Goal: Information Seeking & Learning: Learn about a topic

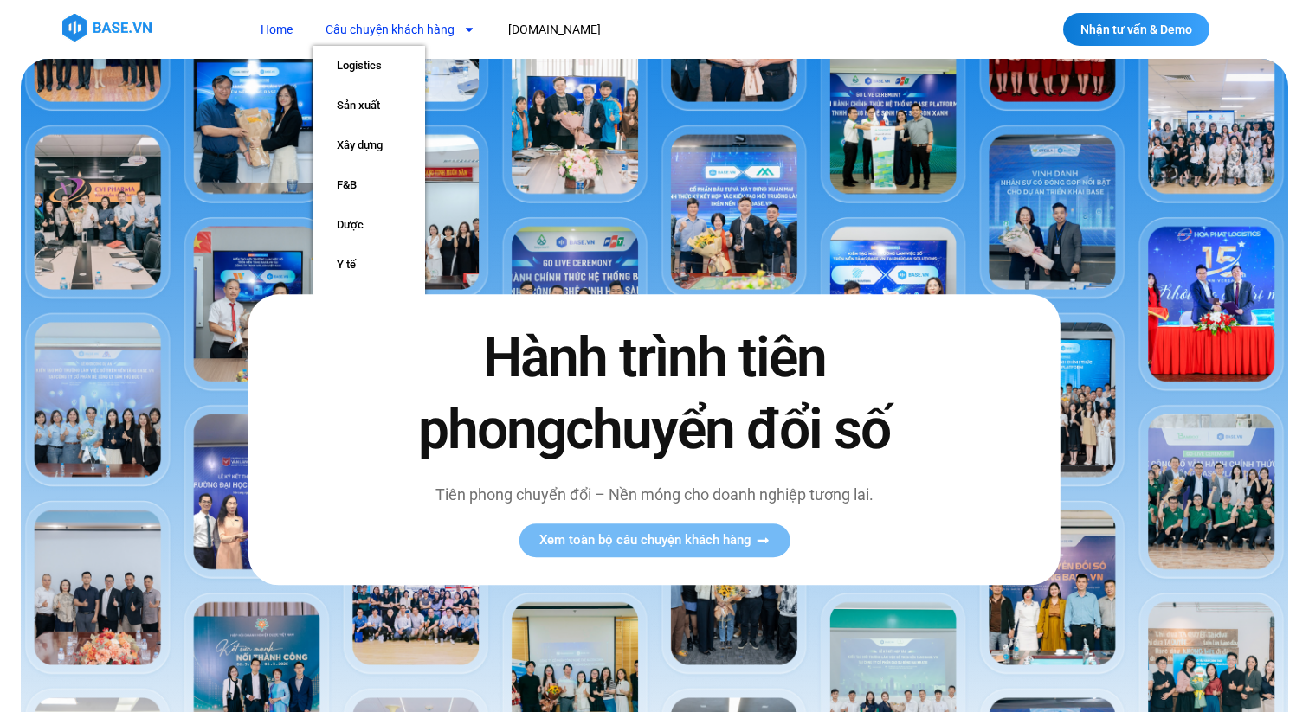
click at [430, 35] on link "Câu chuyện khách hàng" at bounding box center [400, 30] width 176 height 32
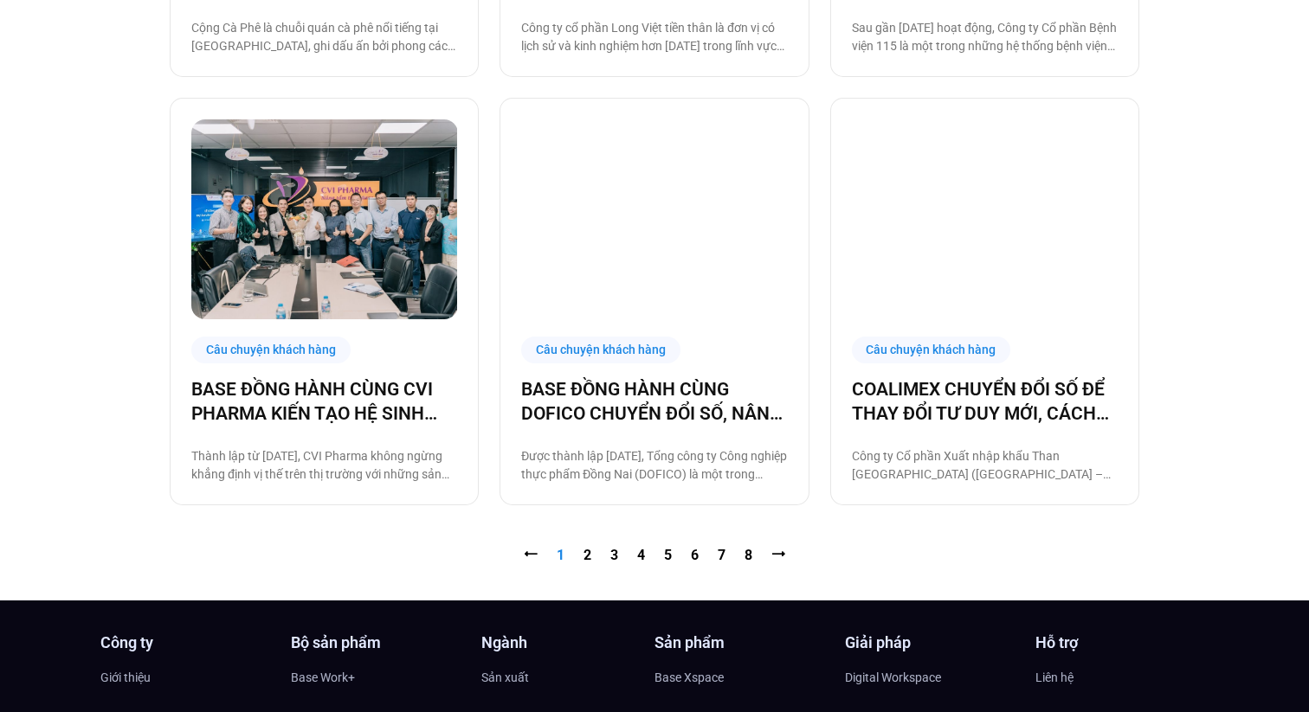
scroll to position [1694, 0]
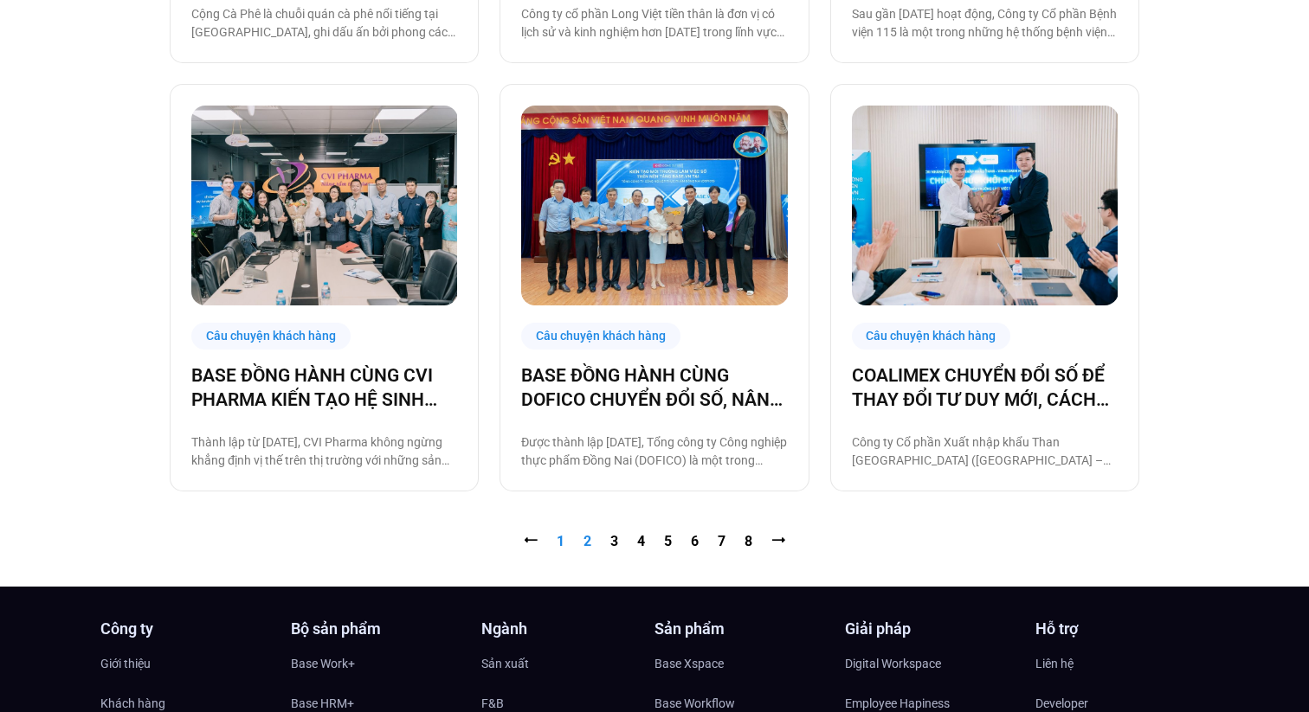
click at [585, 541] on link "Trang 2" at bounding box center [587, 541] width 8 height 16
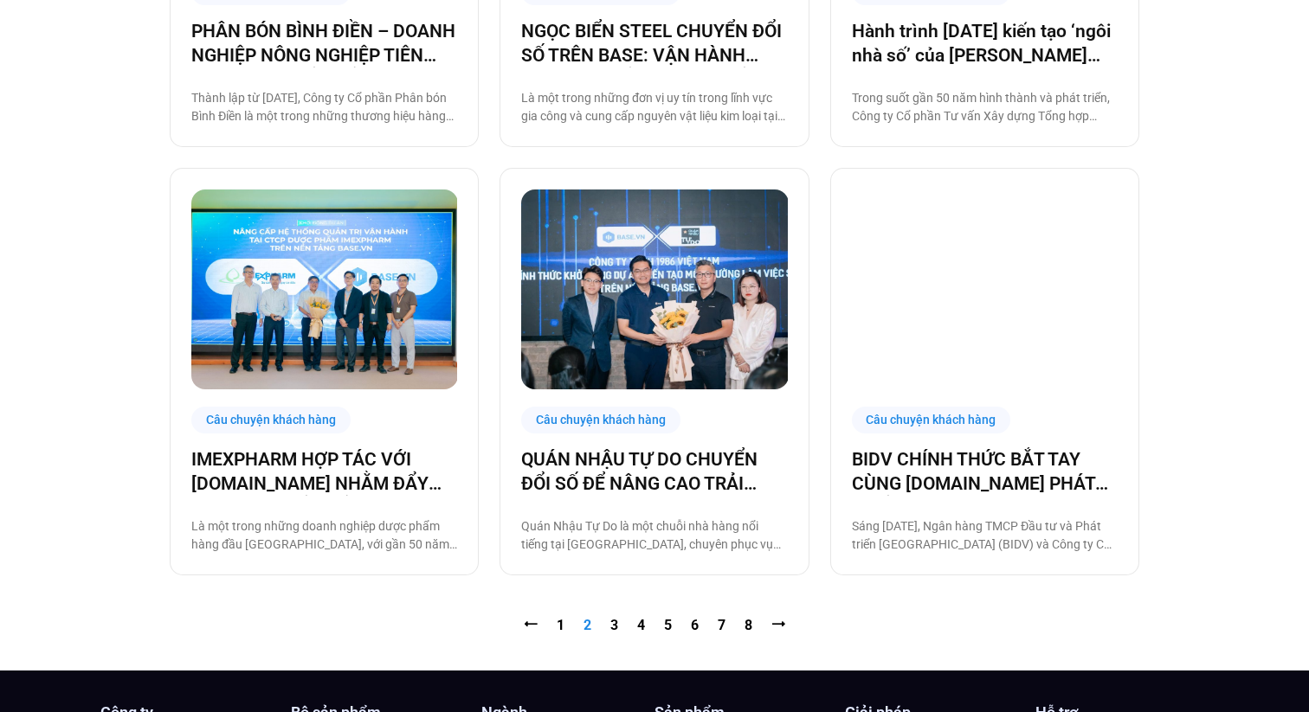
scroll to position [1612, 0]
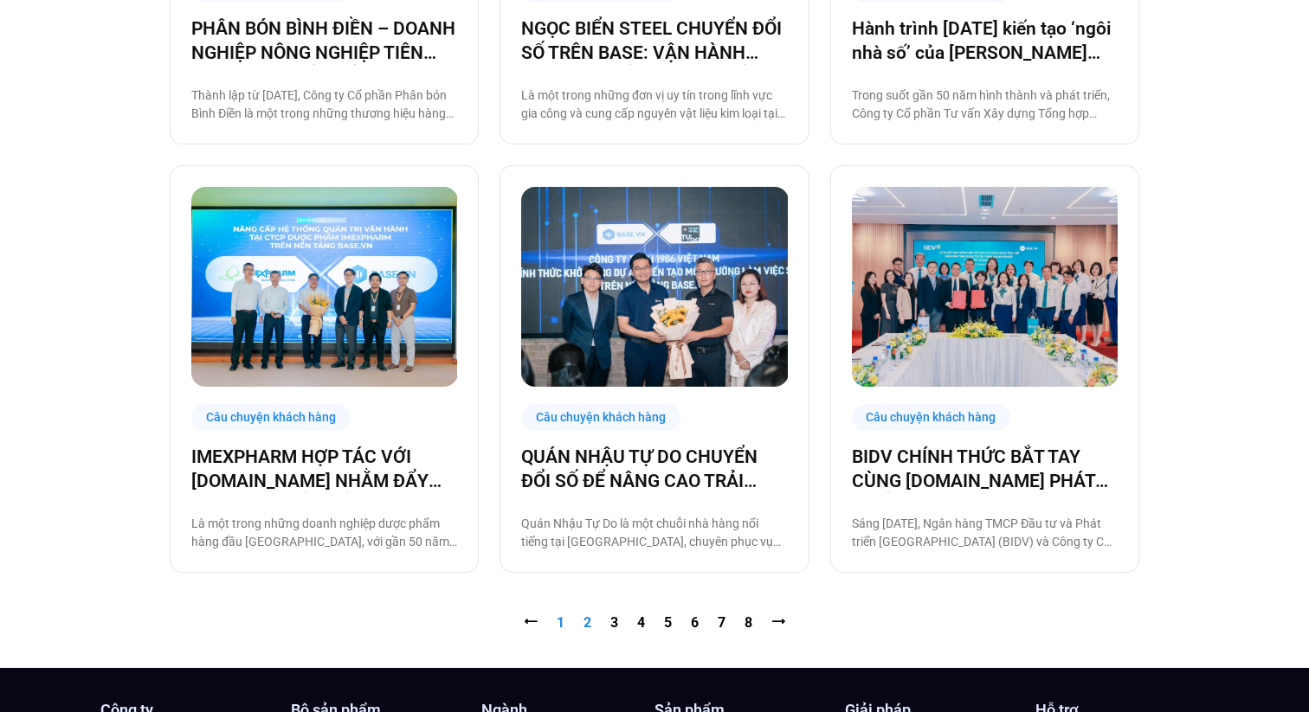
click at [561, 624] on link "Trang 1" at bounding box center [560, 622] width 8 height 16
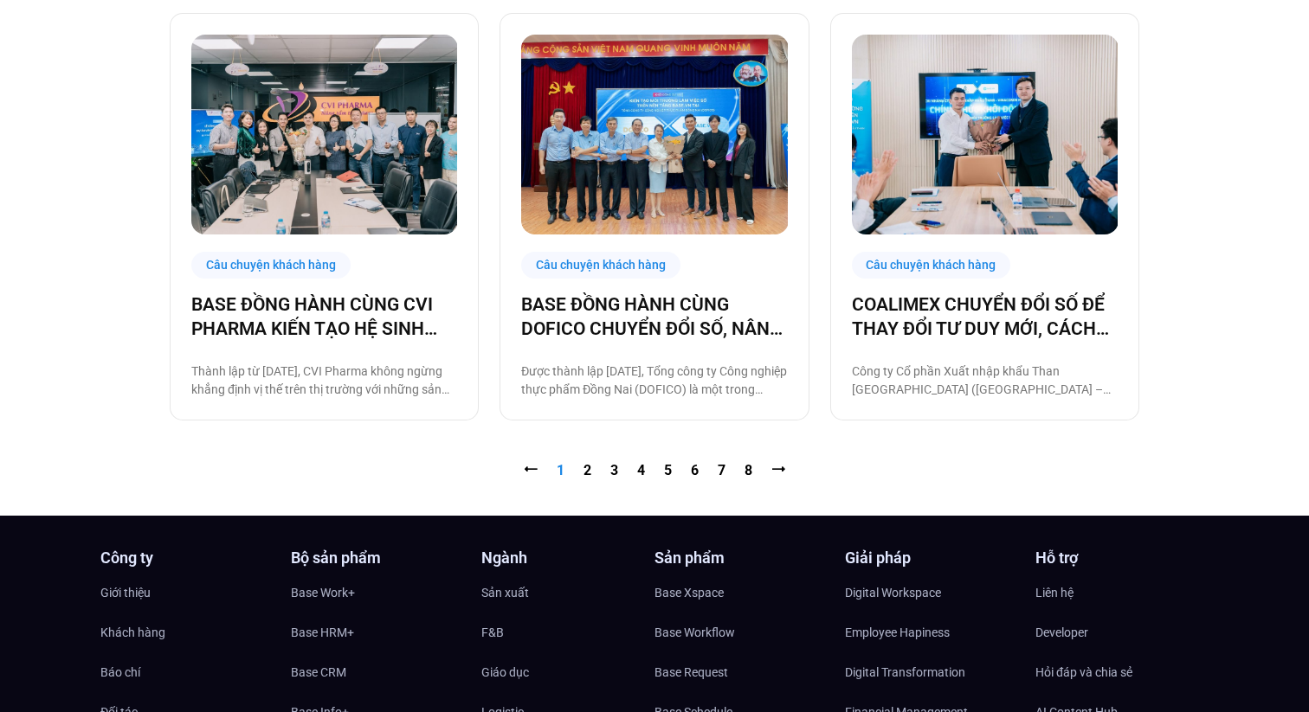
scroll to position [1766, 0]
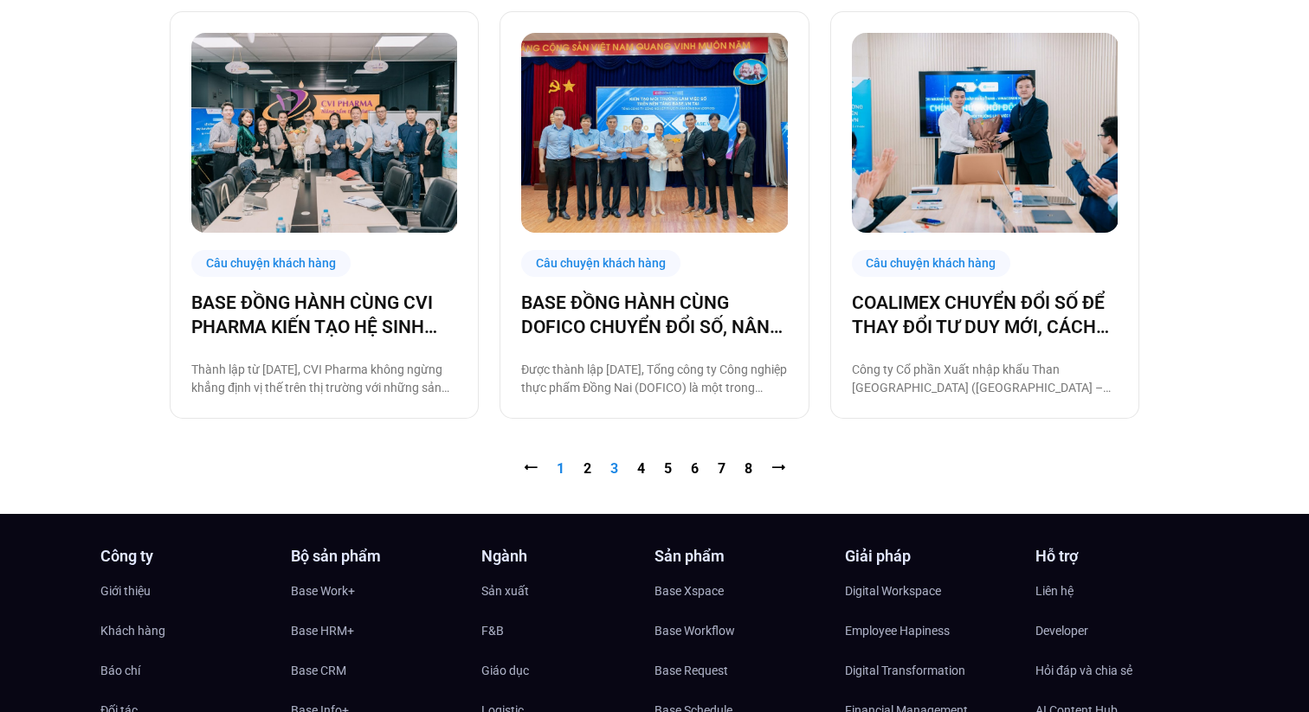
click at [616, 471] on link "Trang 3" at bounding box center [614, 468] width 8 height 16
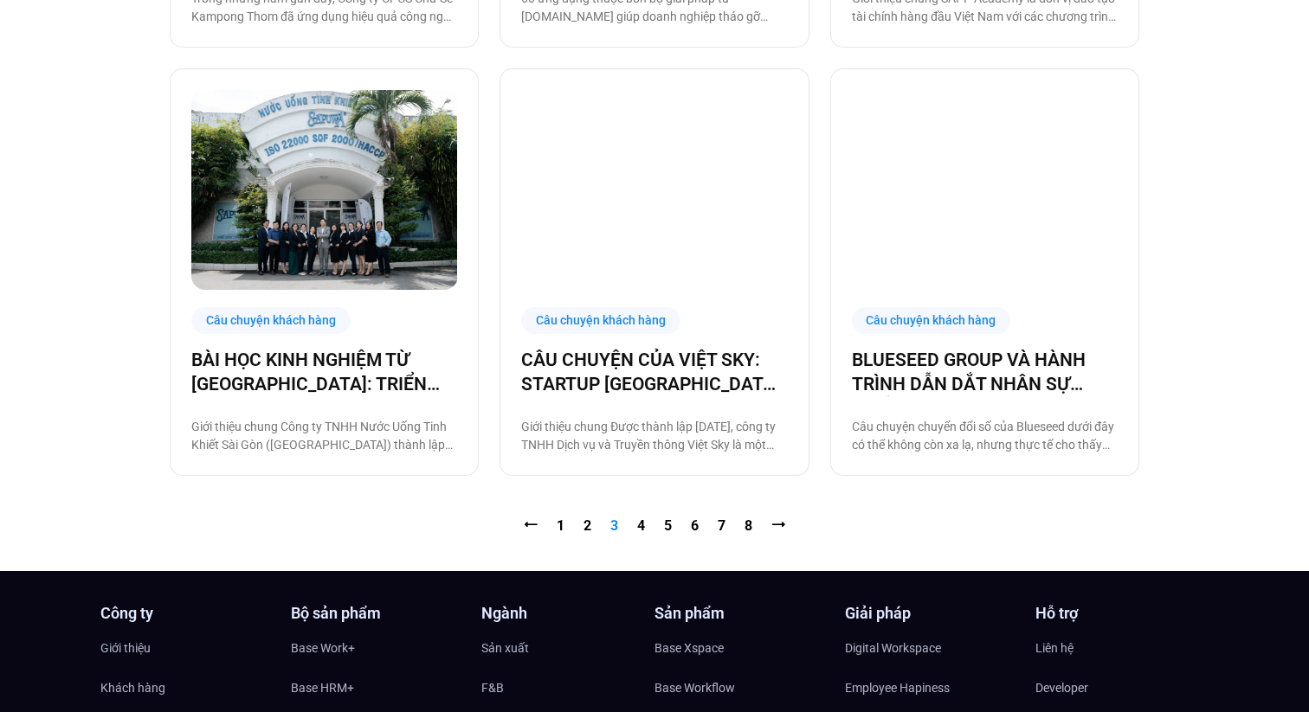
scroll to position [1719, 0]
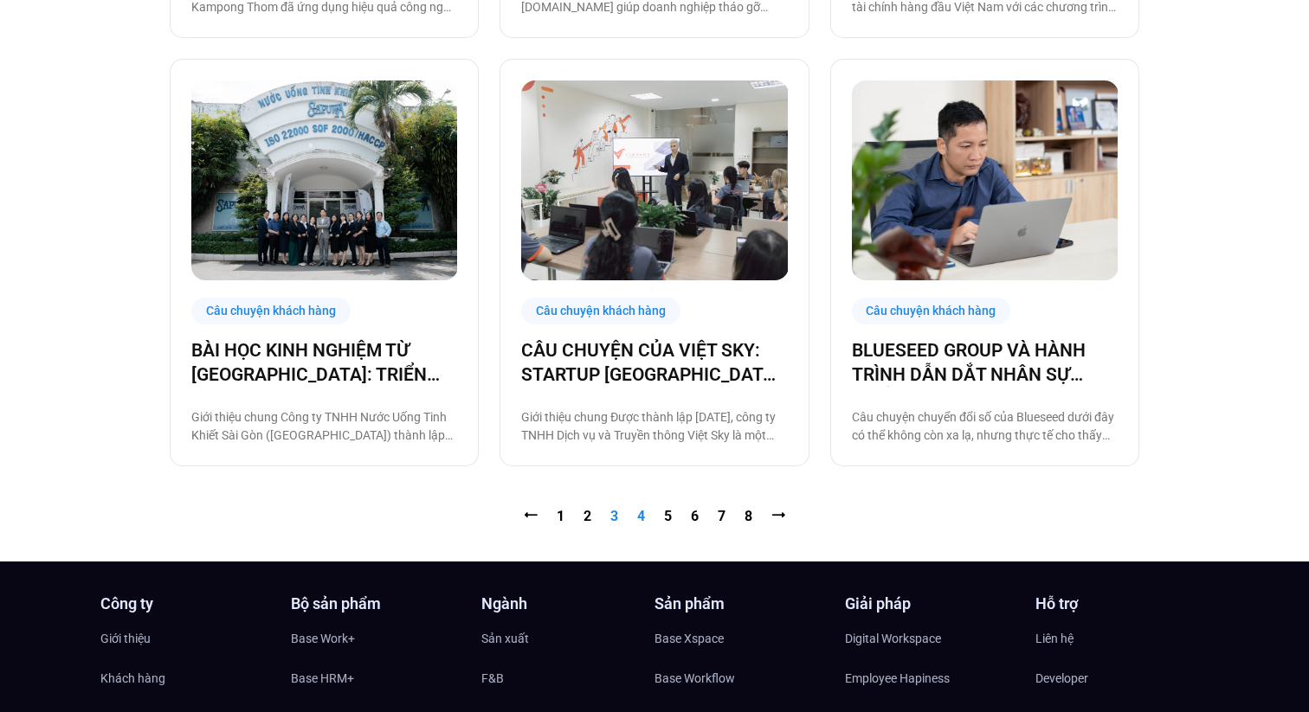
click at [640, 516] on link "Trang 4" at bounding box center [641, 516] width 8 height 16
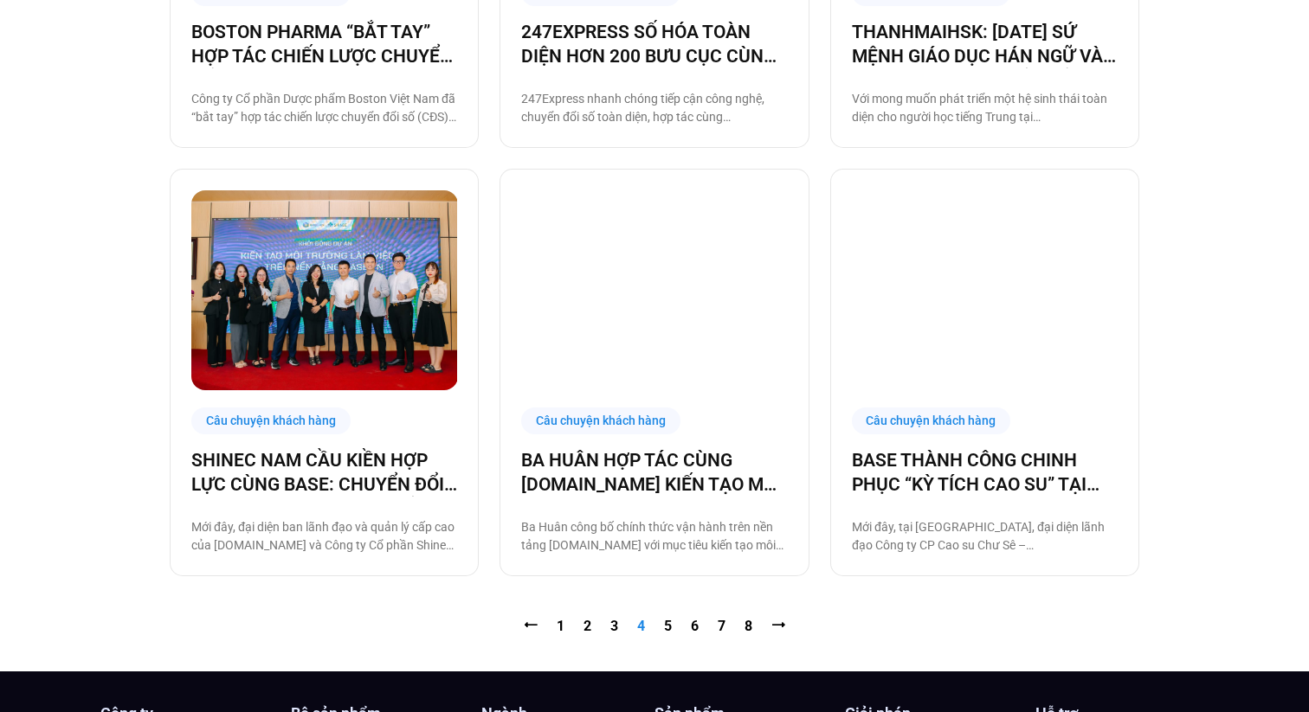
scroll to position [1617, 0]
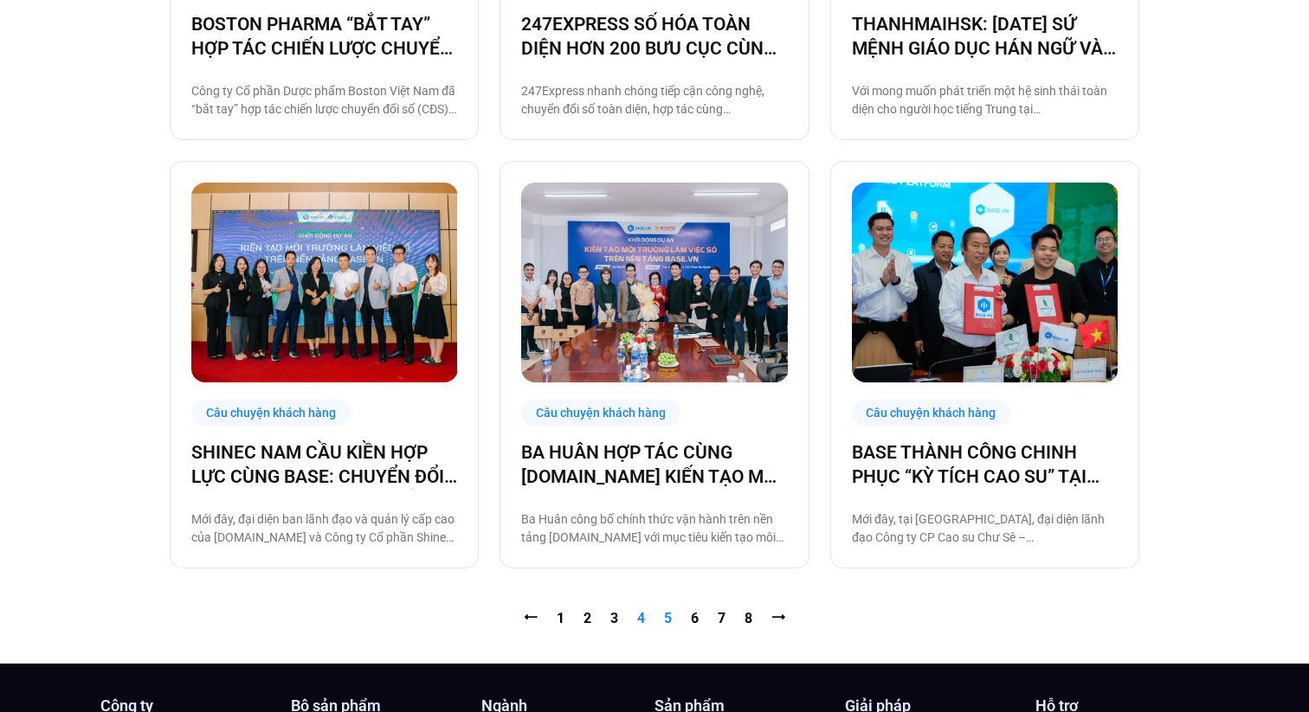
click at [665, 619] on link "Trang 5" at bounding box center [668, 618] width 8 height 16
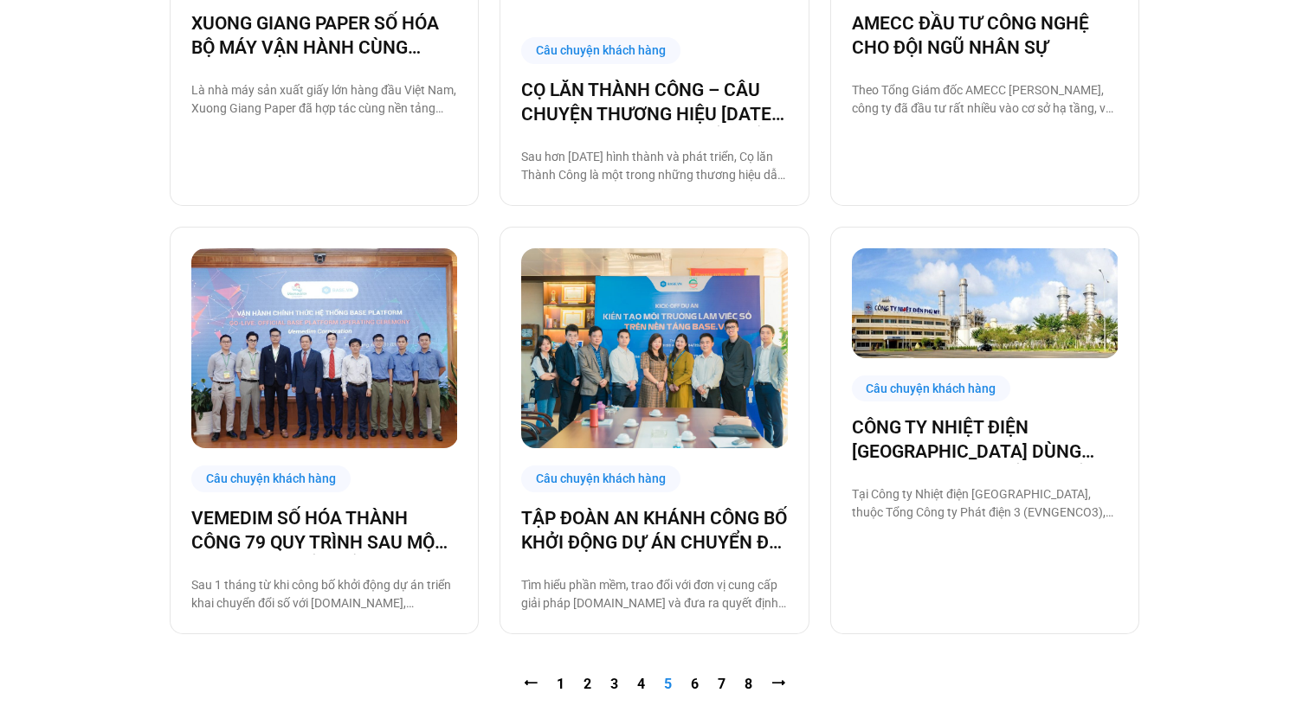
scroll to position [1621, 0]
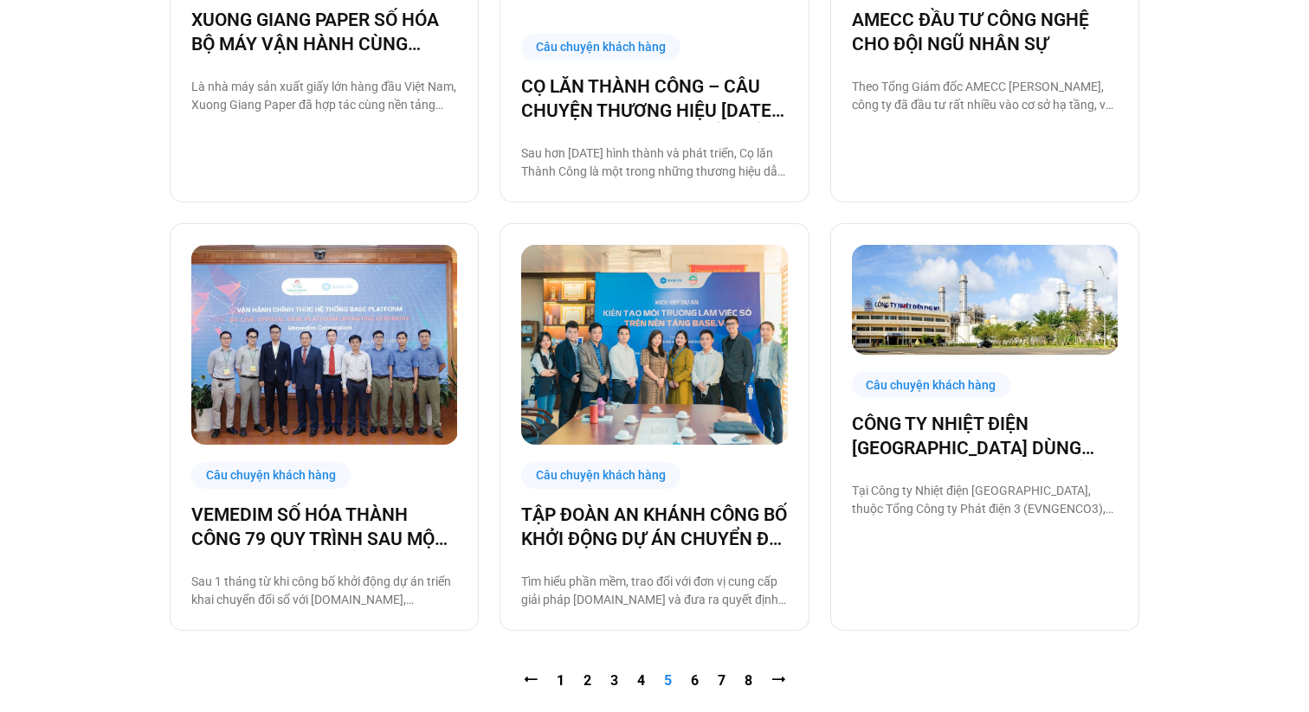
click at [690, 671] on nav "⭠ Trang 1 Trang 2 Trang 3 Trang 4 Trang 5 Trang 6 Trang 7 Trang 8 ⭢" at bounding box center [654, 681] width 969 height 21
click at [693, 672] on link "Trang 6" at bounding box center [695, 680] width 8 height 16
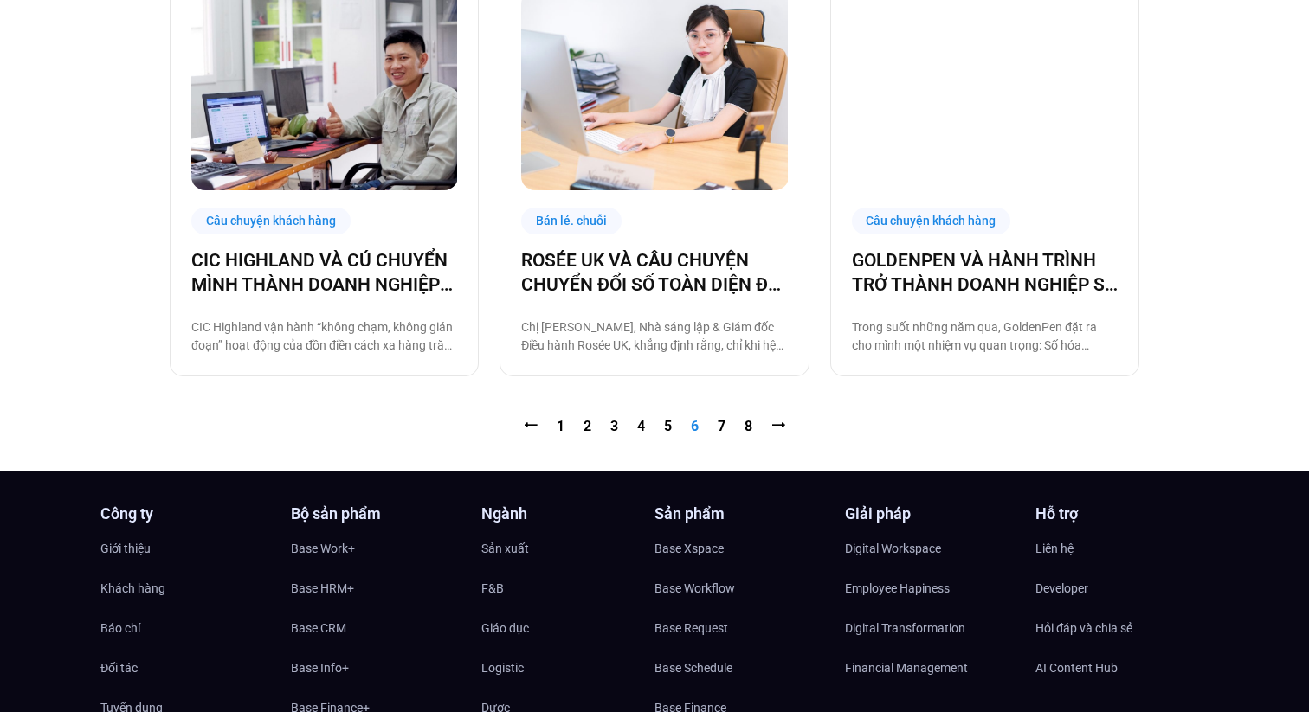
scroll to position [1811, 0]
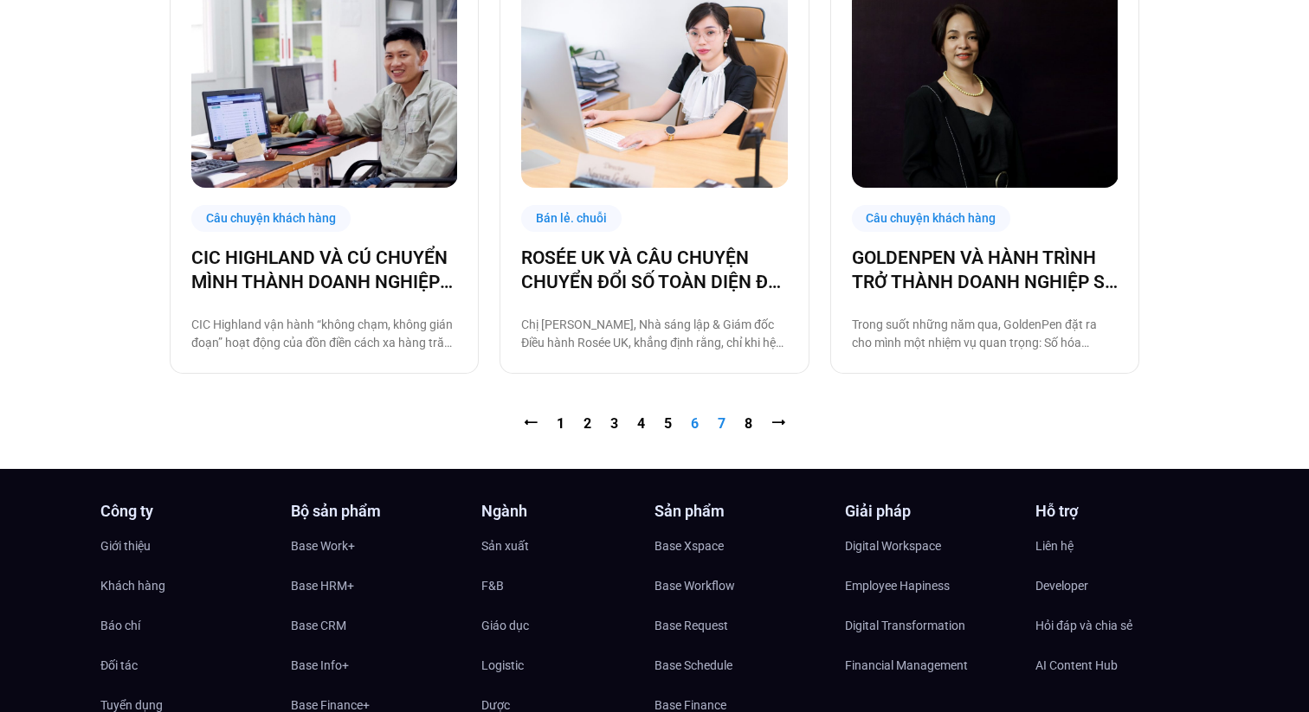
click at [719, 422] on link "Trang 7" at bounding box center [721, 423] width 8 height 16
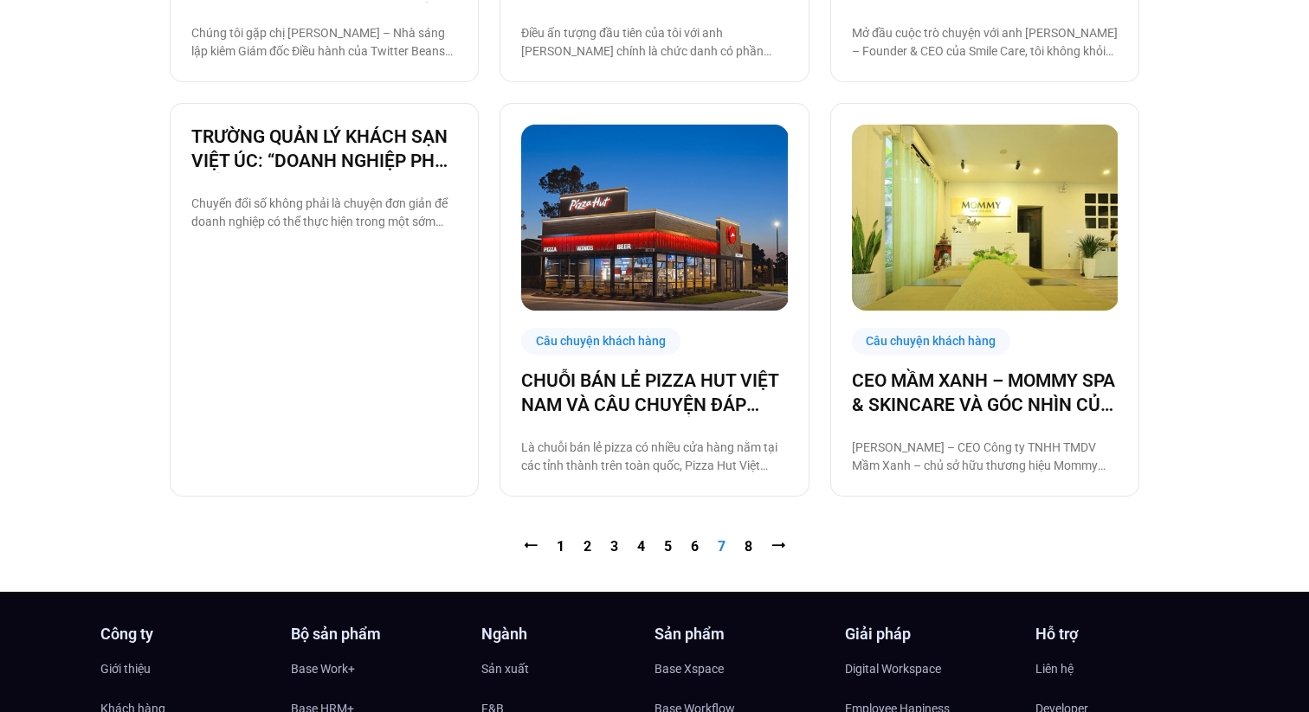
scroll to position [1735, 0]
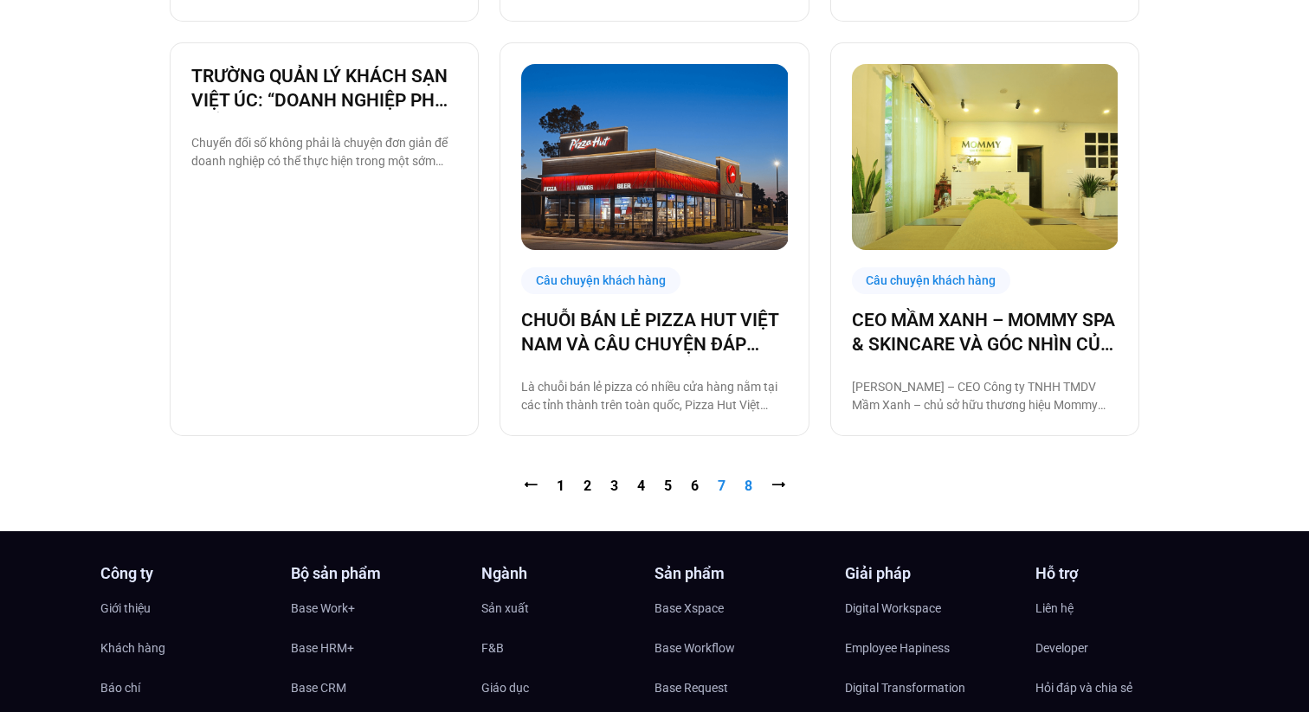
click at [746, 490] on link "Trang 8" at bounding box center [748, 486] width 8 height 16
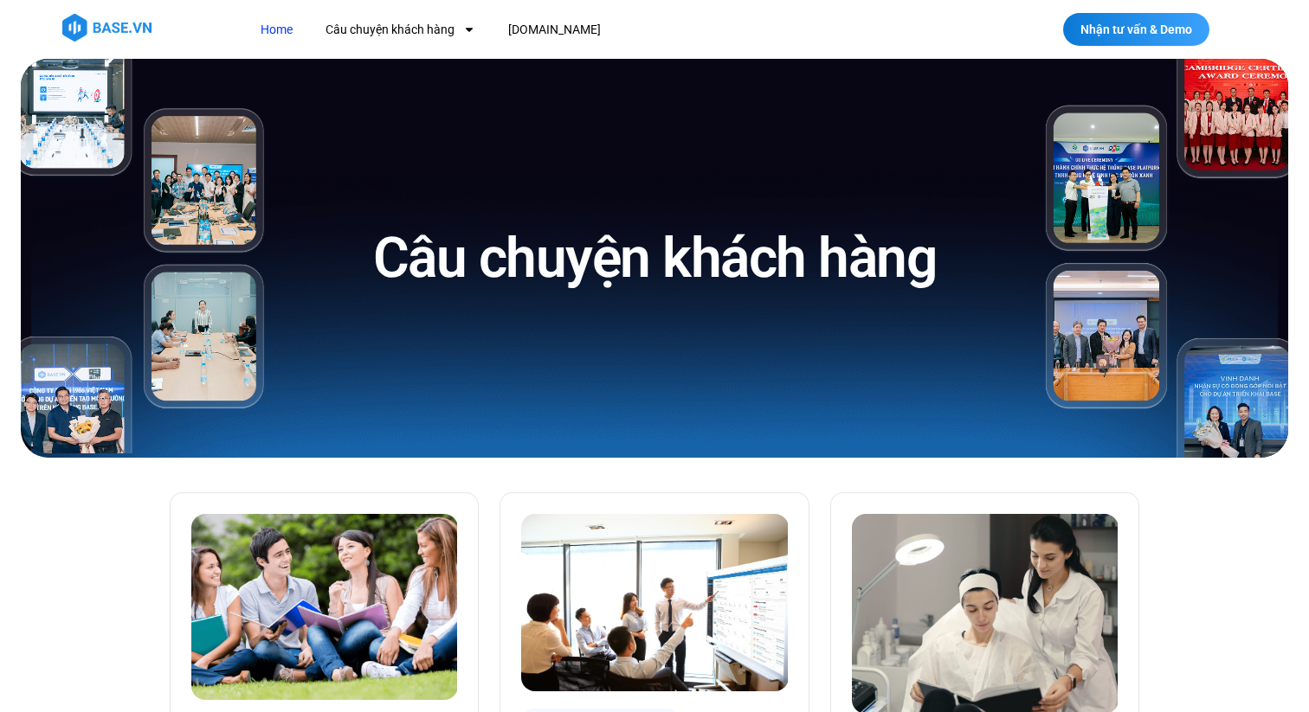
click at [283, 29] on link "Home" at bounding box center [277, 30] width 58 height 32
